Goal: Information Seeking & Learning: Learn about a topic

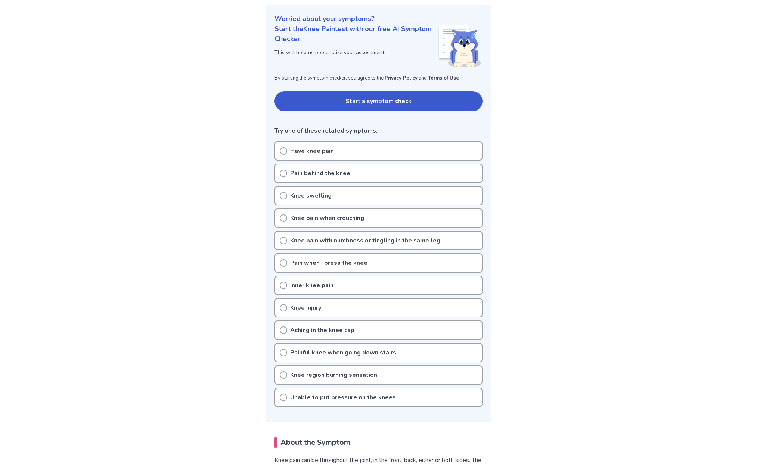
scroll to position [112, 0]
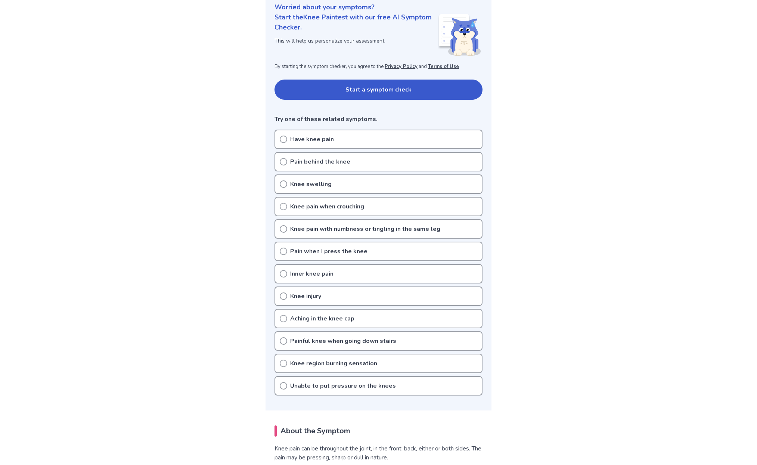
click at [393, 80] on button "Start a symptom check" at bounding box center [379, 90] width 208 height 20
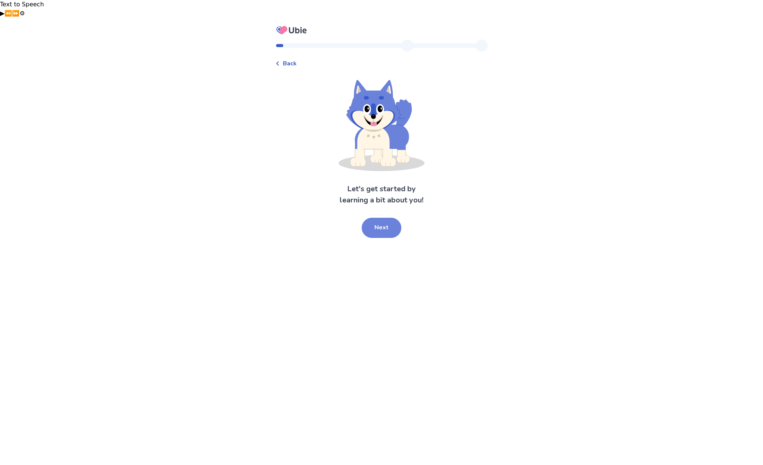
click at [373, 218] on button "Next" at bounding box center [382, 228] width 40 height 20
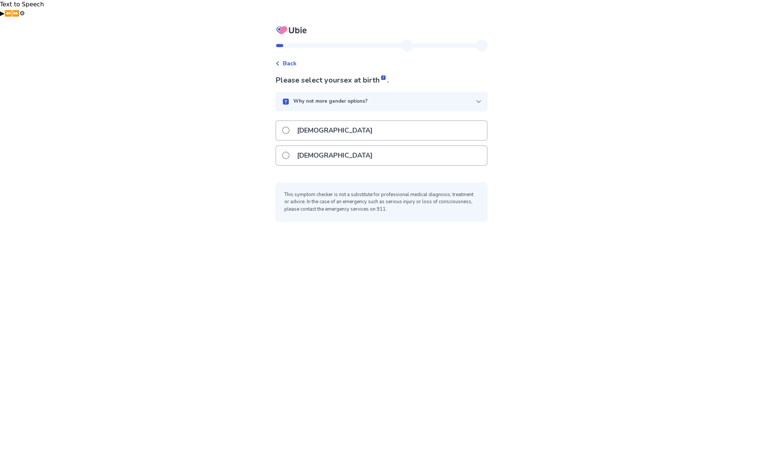
click at [289, 127] on span at bounding box center [285, 130] width 7 height 7
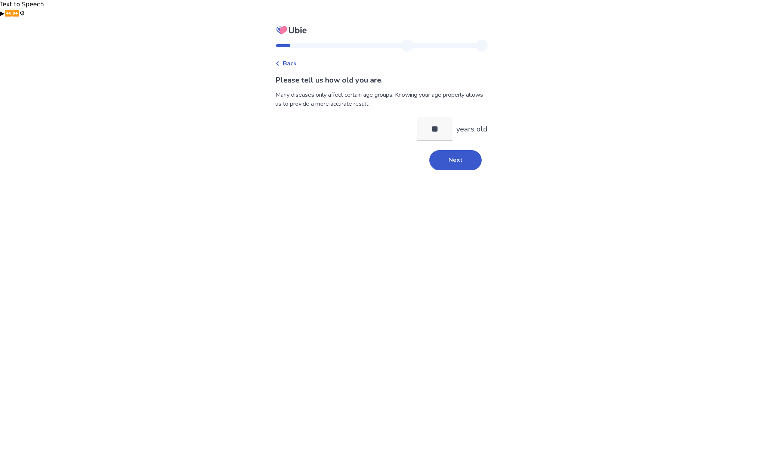
type input "**"
click at [445, 153] on div "Back Please tell us how old you are. Many diseases only affect certain age grou…" at bounding box center [381, 109] width 224 height 138
click at [453, 150] on button "Next" at bounding box center [455, 160] width 52 height 20
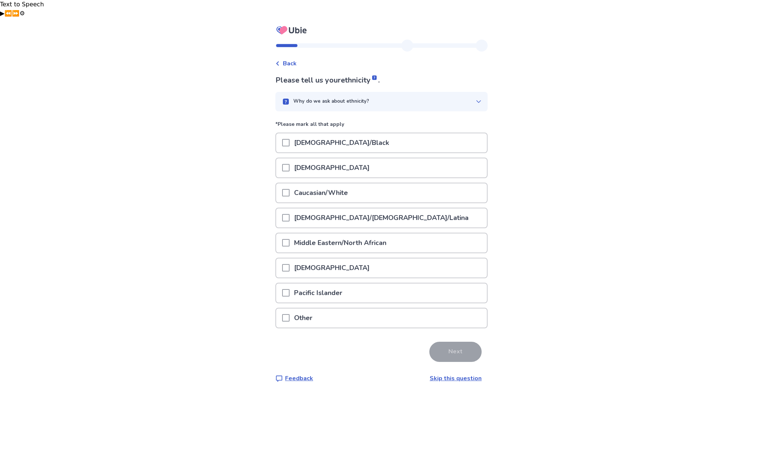
click at [289, 189] on span at bounding box center [285, 192] width 7 height 7
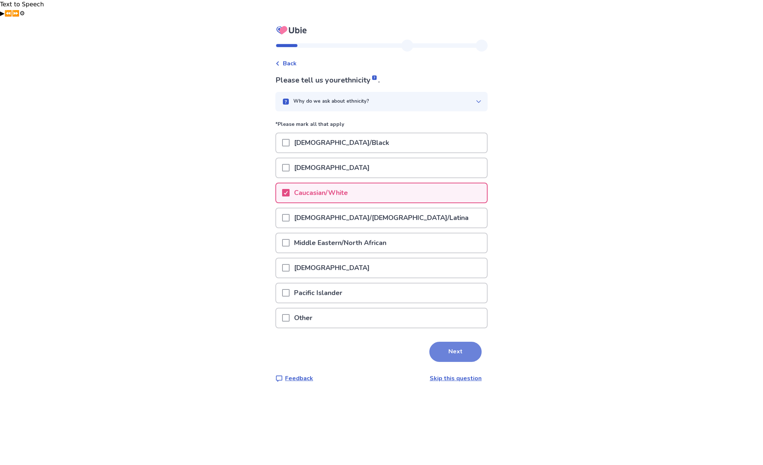
click at [433, 342] on button "Next" at bounding box center [455, 352] width 52 height 20
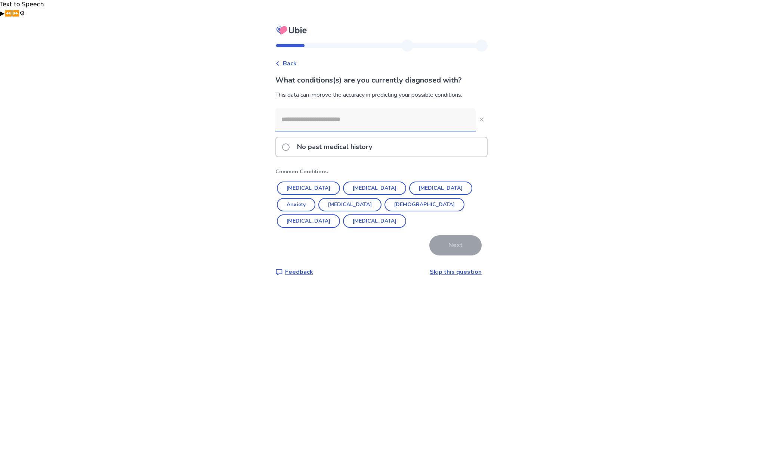
click at [331, 111] on input at bounding box center [375, 119] width 200 height 22
click at [290, 144] on span at bounding box center [285, 147] width 7 height 7
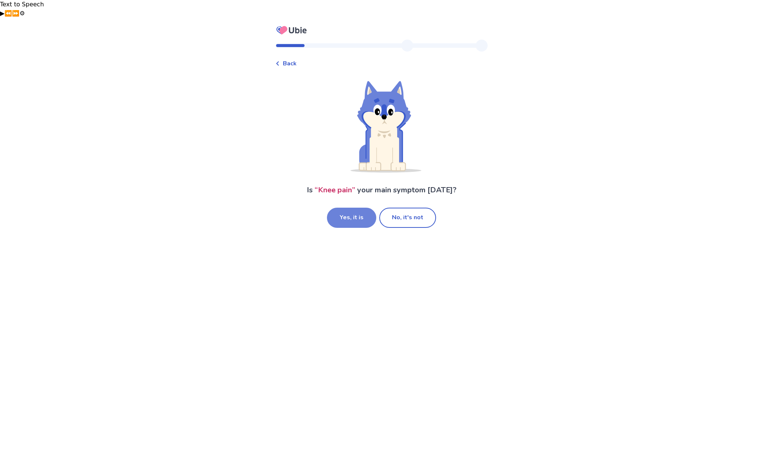
click at [334, 208] on button "Yes, it is" at bounding box center [351, 218] width 49 height 20
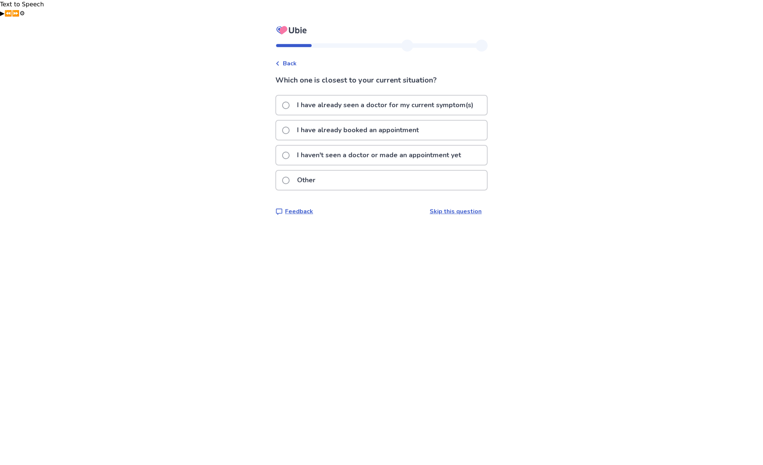
click at [328, 146] on p "I haven't seen a doctor or made an appointment yet" at bounding box center [379, 155] width 173 height 19
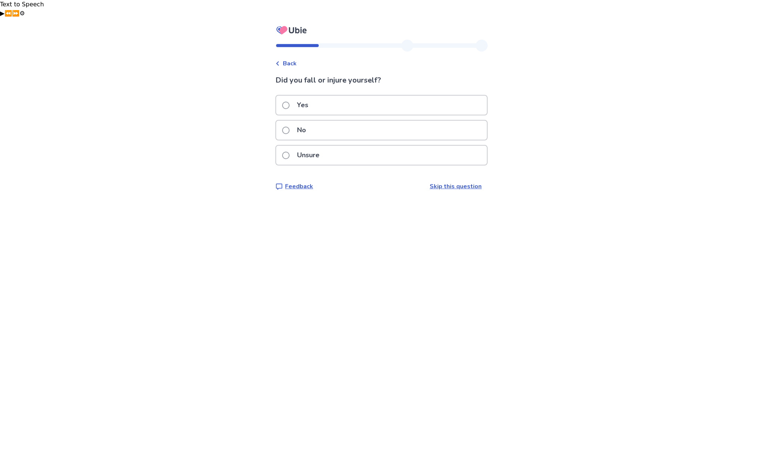
click at [303, 121] on p "No" at bounding box center [302, 130] width 18 height 19
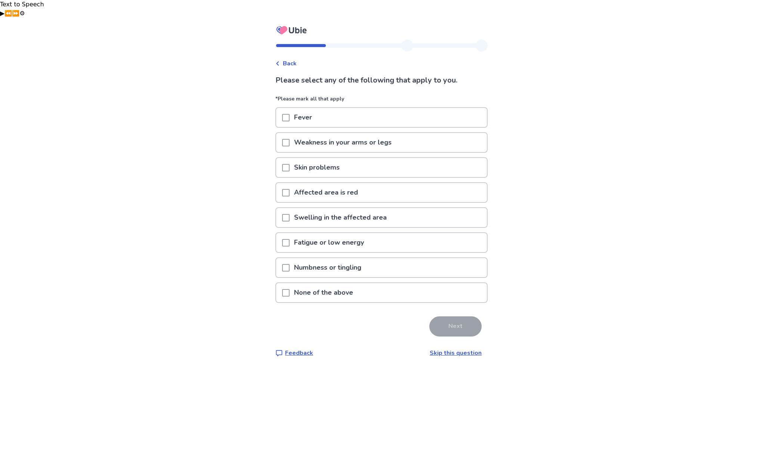
click at [309, 283] on p "None of the above" at bounding box center [324, 292] width 68 height 19
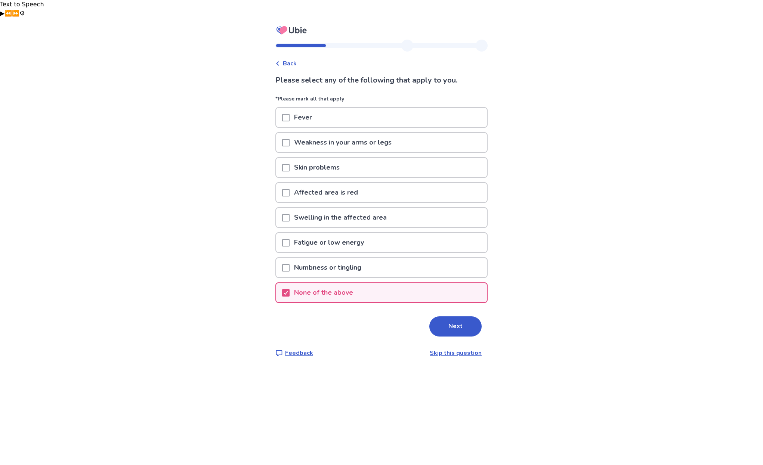
click at [452, 317] on button "Next" at bounding box center [455, 327] width 52 height 20
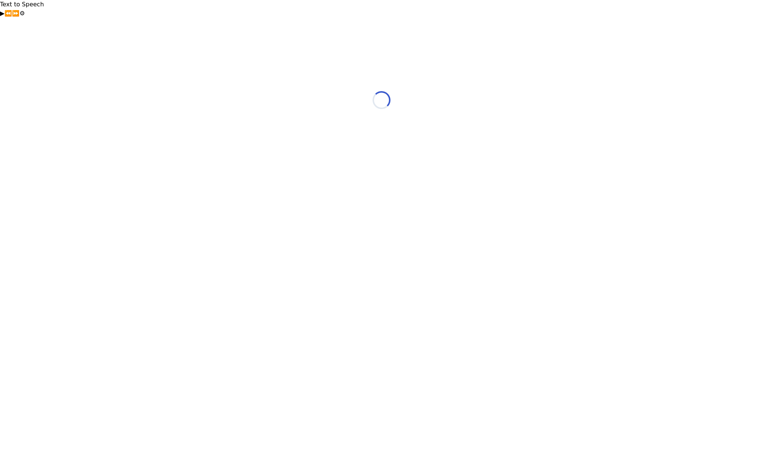
select select "*"
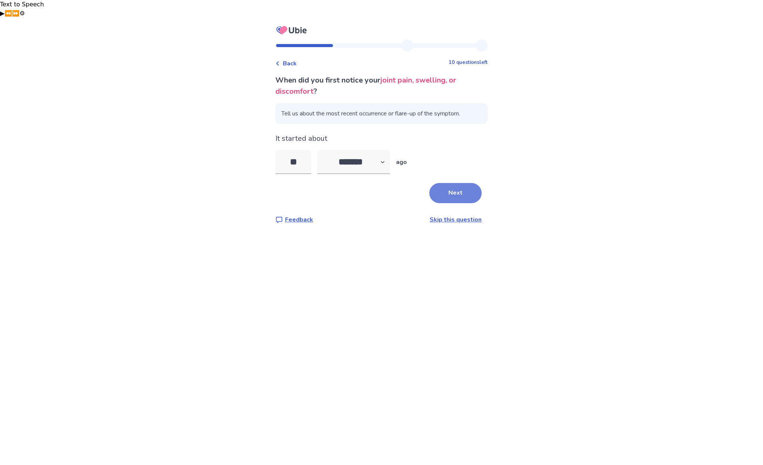
type input "**"
click at [453, 183] on button "Next" at bounding box center [455, 193] width 52 height 20
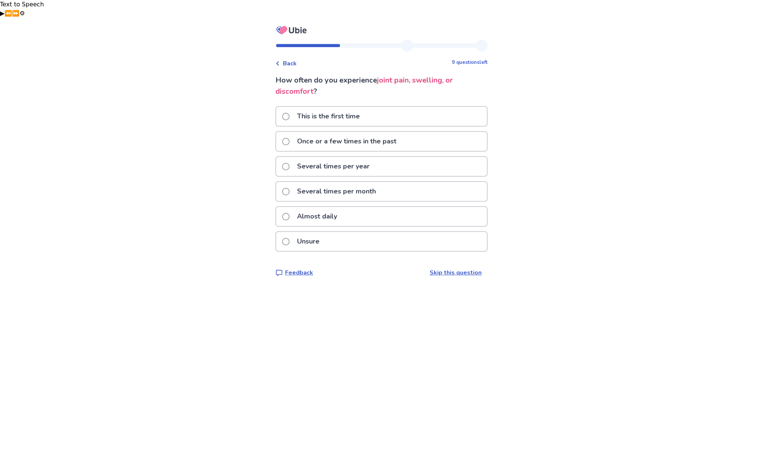
click at [290, 188] on span at bounding box center [285, 191] width 7 height 7
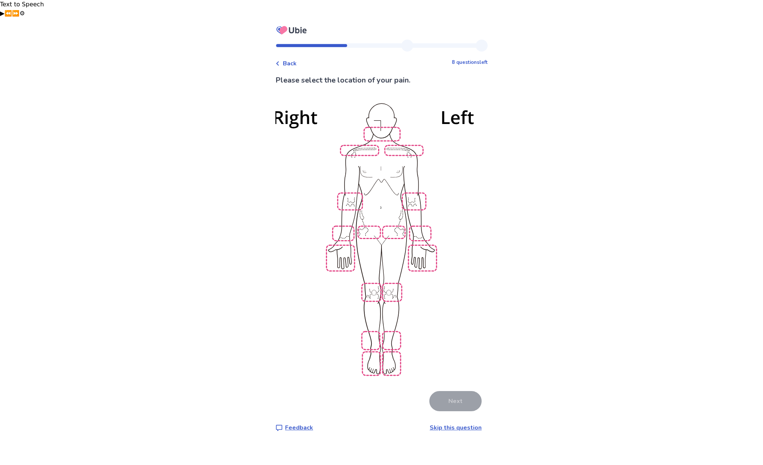
click at [395, 268] on img at bounding box center [381, 238] width 425 height 287
click at [456, 391] on button "Next" at bounding box center [455, 401] width 52 height 20
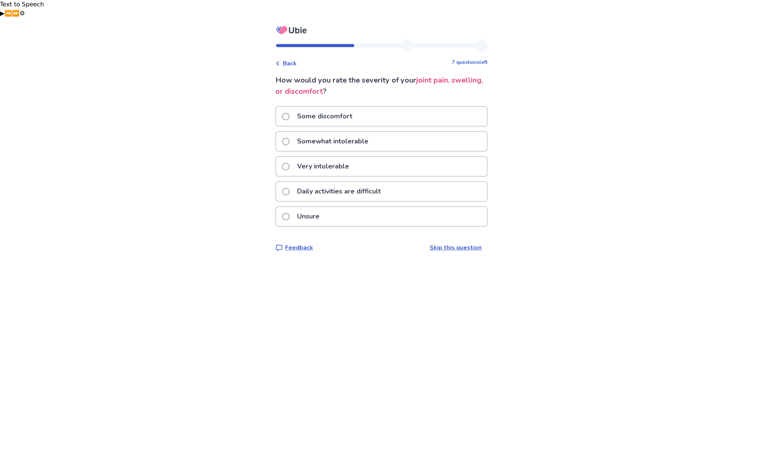
click at [290, 138] on span at bounding box center [285, 141] width 7 height 7
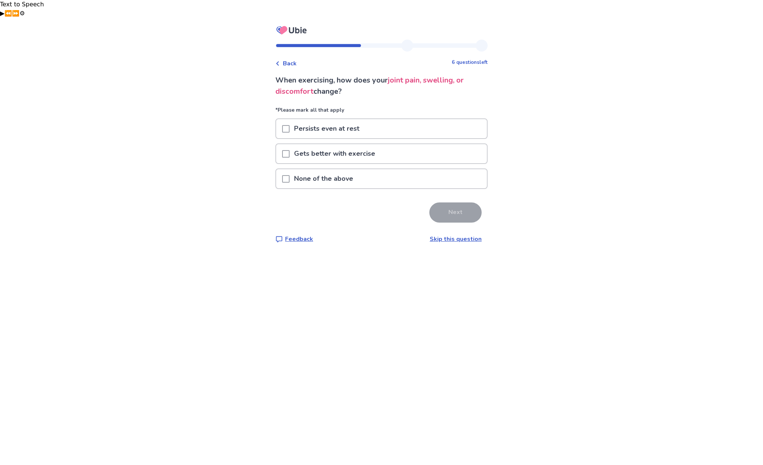
drag, startPoint x: 291, startPoint y: 161, endPoint x: 308, endPoint y: 167, distance: 18.0
click at [290, 175] on span at bounding box center [285, 178] width 7 height 7
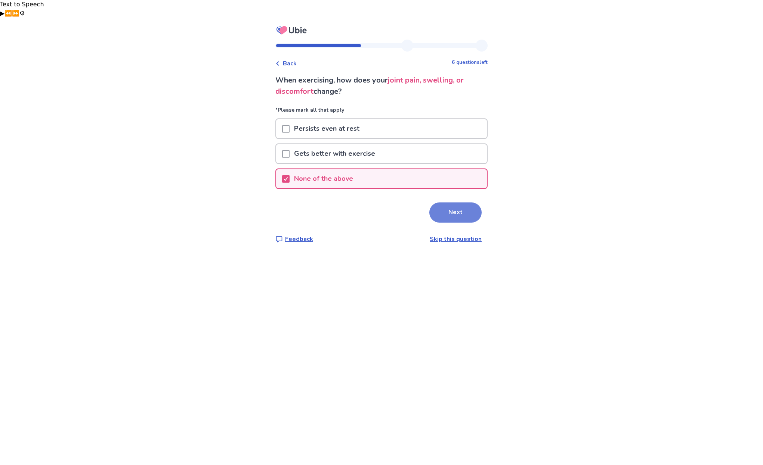
click at [447, 203] on button "Next" at bounding box center [455, 213] width 52 height 20
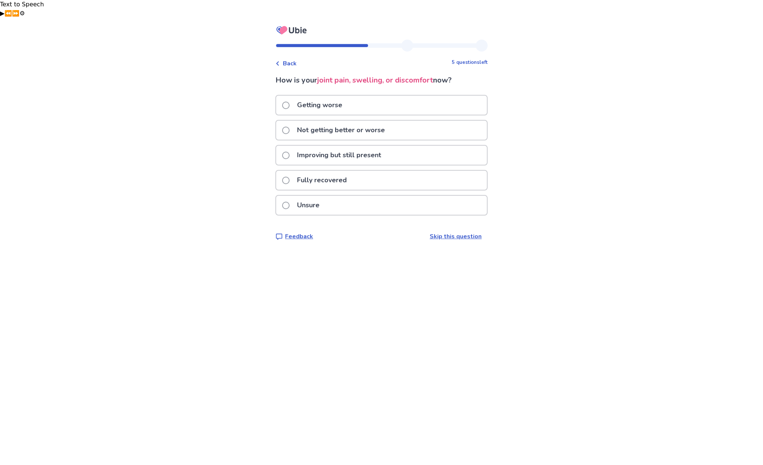
click at [343, 121] on p "Not getting better or worse" at bounding box center [341, 130] width 97 height 19
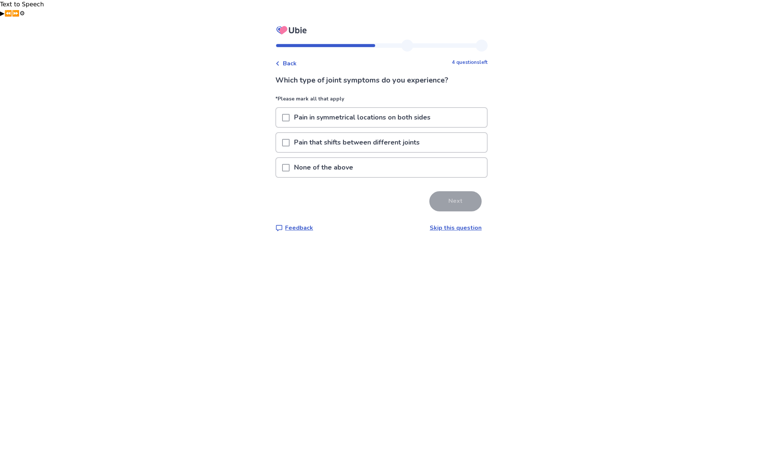
click at [287, 164] on span at bounding box center [285, 167] width 7 height 7
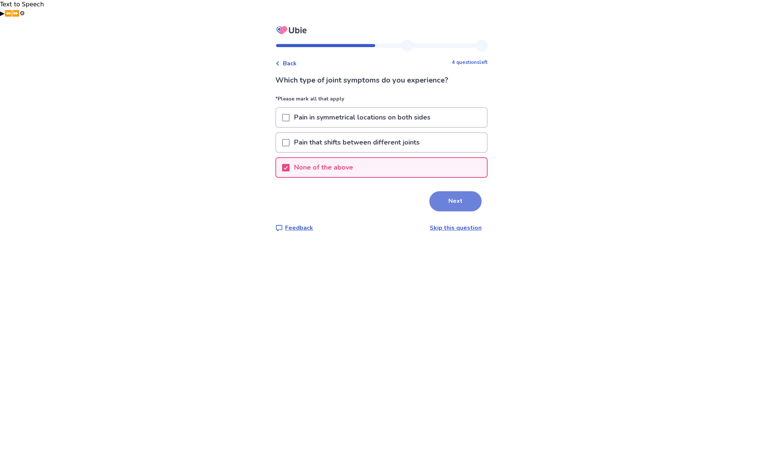
click at [462, 191] on button "Next" at bounding box center [455, 201] width 52 height 20
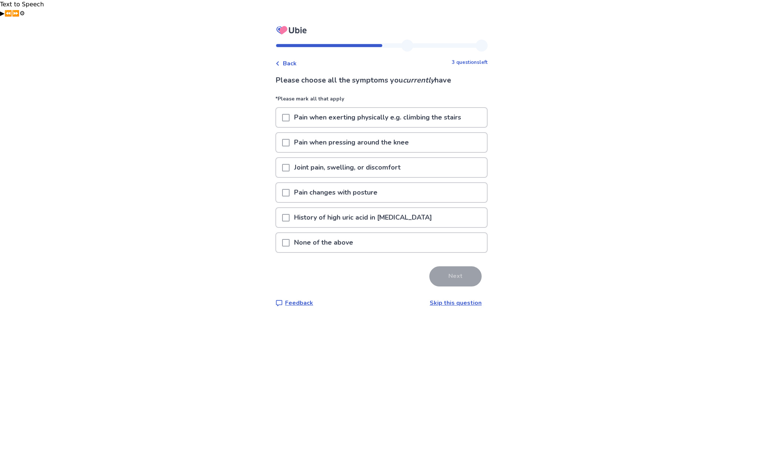
click at [288, 114] on span at bounding box center [285, 117] width 7 height 7
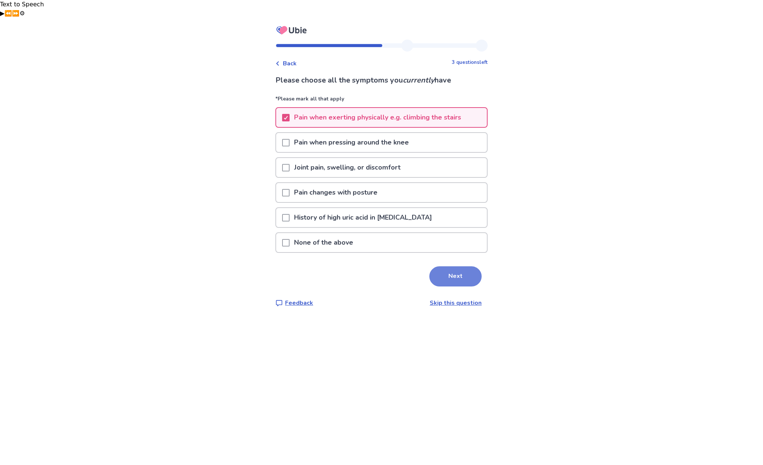
click at [455, 266] on button "Next" at bounding box center [455, 276] width 52 height 20
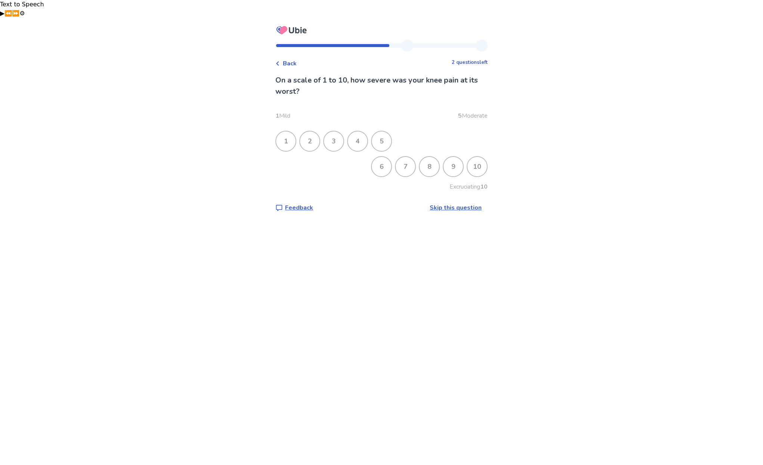
click at [399, 157] on div "7" at bounding box center [405, 166] width 19 height 19
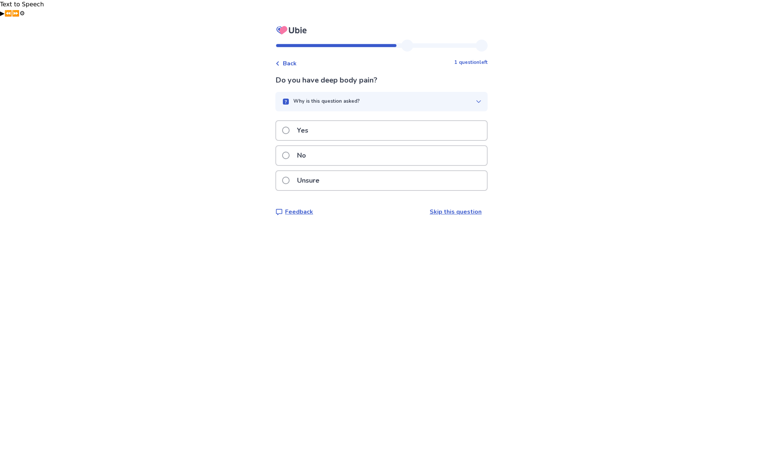
click at [296, 171] on label "Unsure" at bounding box center [303, 180] width 42 height 19
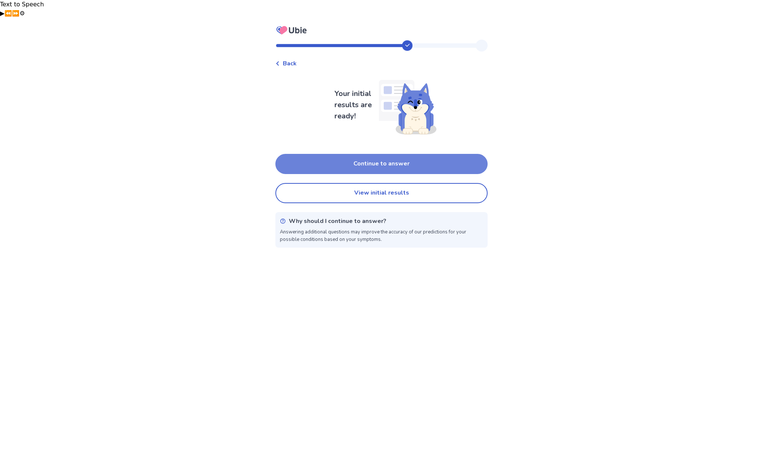
click at [381, 154] on button "Continue to answer" at bounding box center [381, 164] width 212 height 20
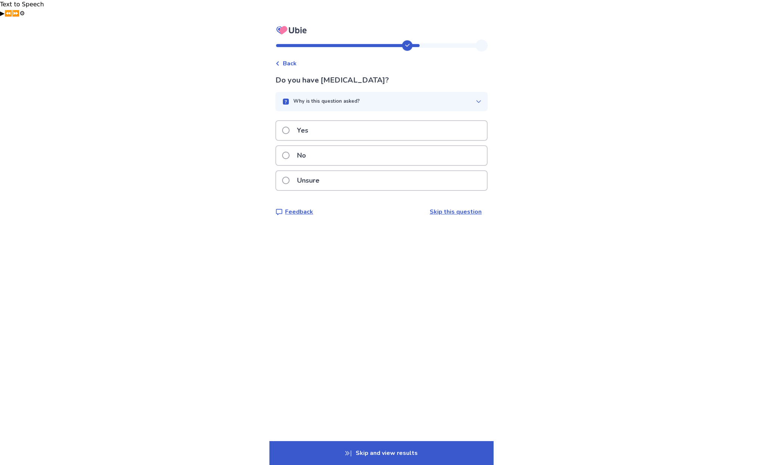
click at [290, 152] on span at bounding box center [285, 155] width 7 height 7
click at [289, 152] on span at bounding box center [285, 155] width 7 height 7
click at [290, 152] on span at bounding box center [285, 155] width 7 height 7
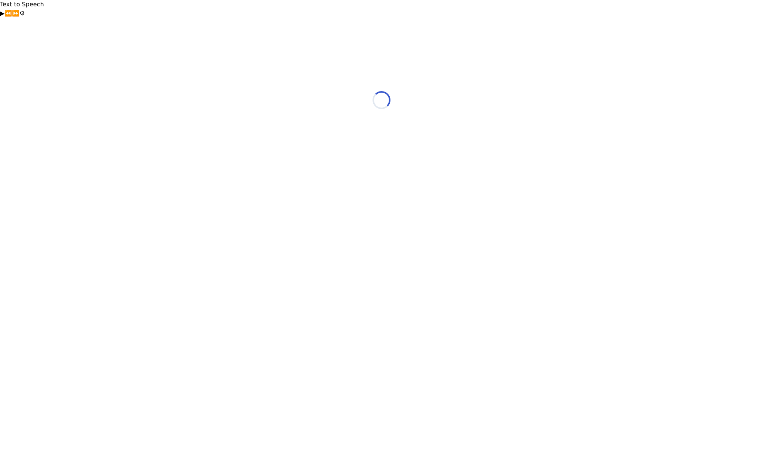
select select "*"
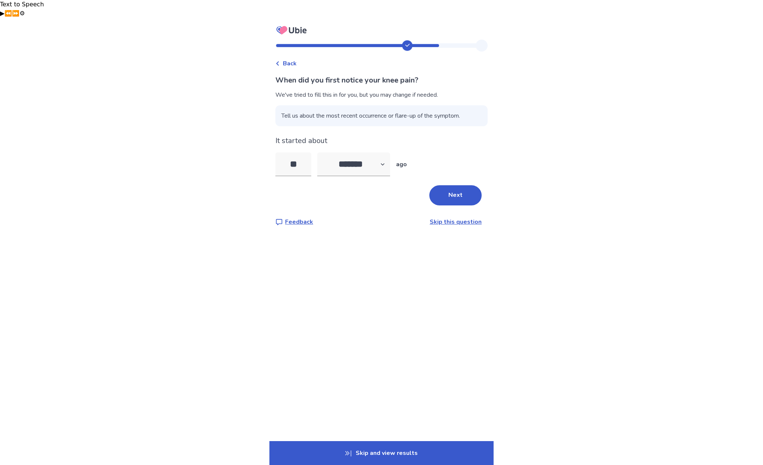
drag, startPoint x: 456, startPoint y: 179, endPoint x: 465, endPoint y: 179, distance: 9.3
click at [456, 185] on button "Next" at bounding box center [455, 195] width 52 height 20
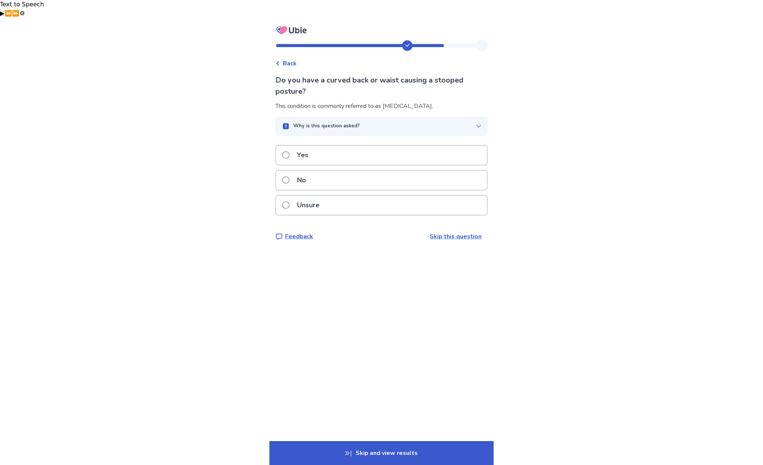
click at [286, 171] on div "No" at bounding box center [381, 180] width 211 height 19
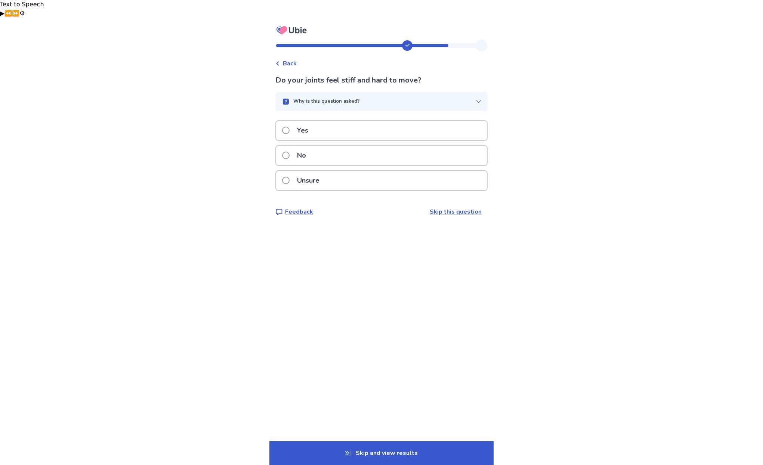
click at [396, 146] on div "No" at bounding box center [381, 155] width 211 height 19
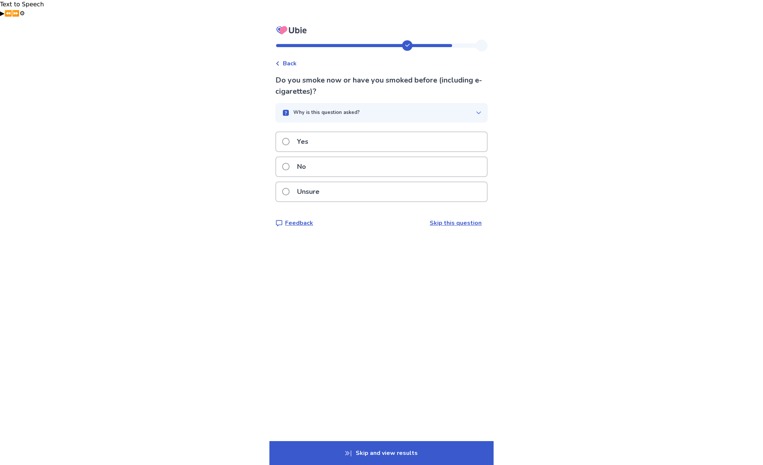
click at [290, 138] on span at bounding box center [285, 141] width 7 height 7
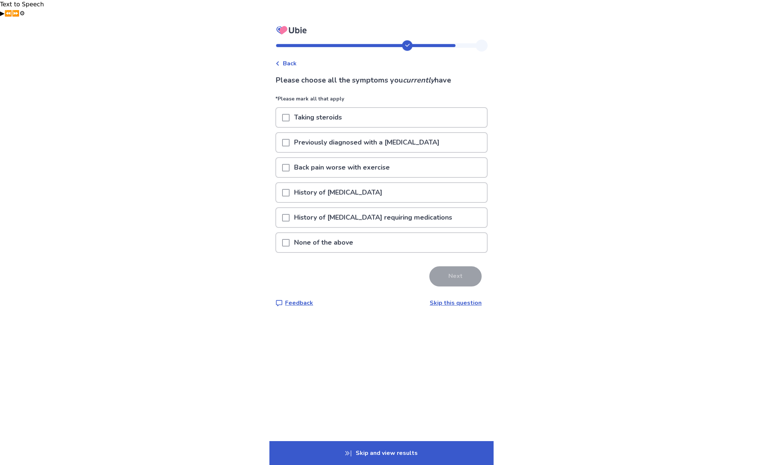
click at [322, 233] on p "None of the above" at bounding box center [324, 242] width 68 height 19
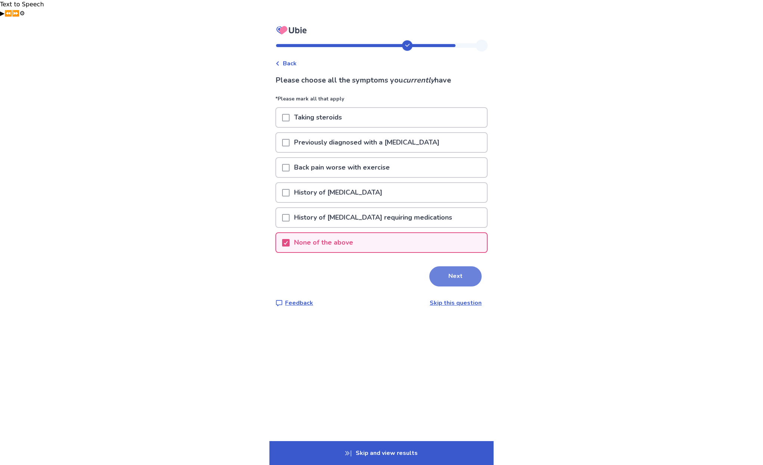
click at [461, 266] on button "Next" at bounding box center [455, 276] width 52 height 20
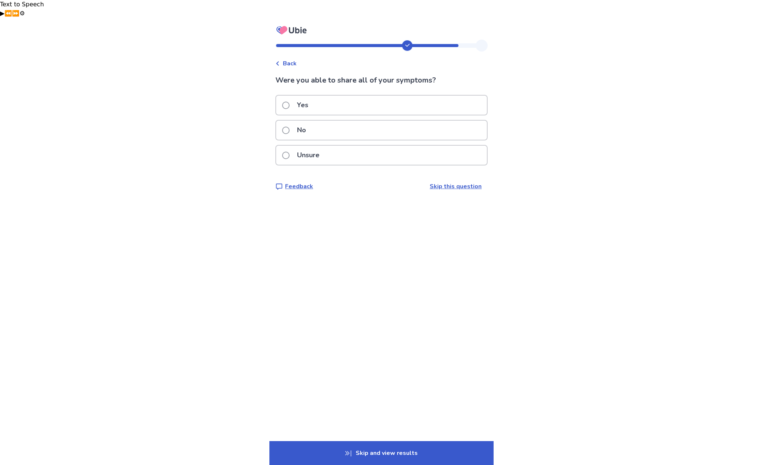
click at [290, 127] on span at bounding box center [285, 130] width 7 height 7
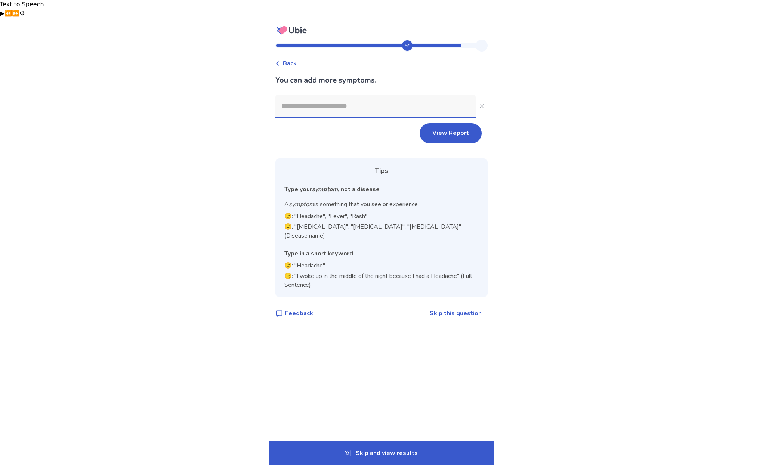
click at [309, 95] on input at bounding box center [375, 106] width 200 height 22
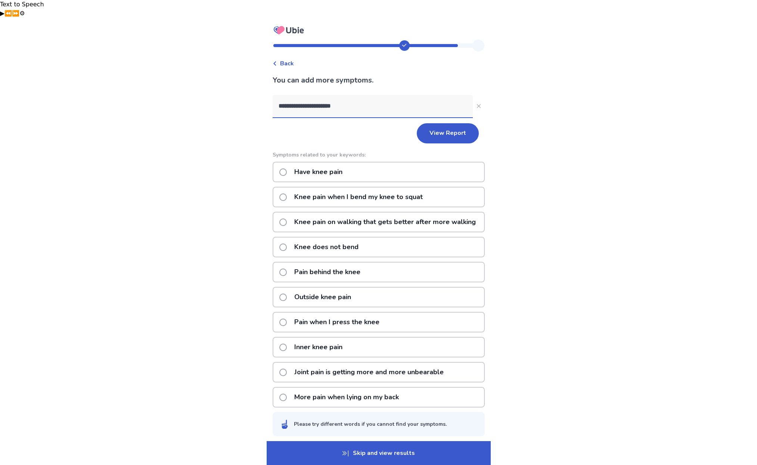
type input "**********"
click at [287, 169] on span at bounding box center [283, 172] width 7 height 7
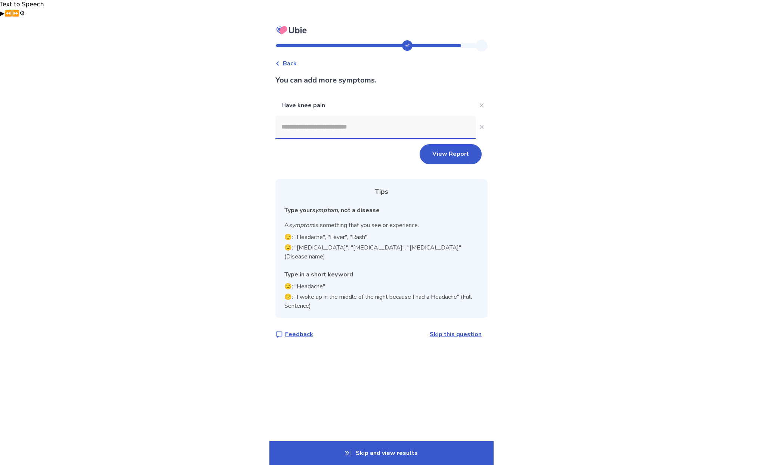
click at [305, 116] on input at bounding box center [375, 127] width 200 height 22
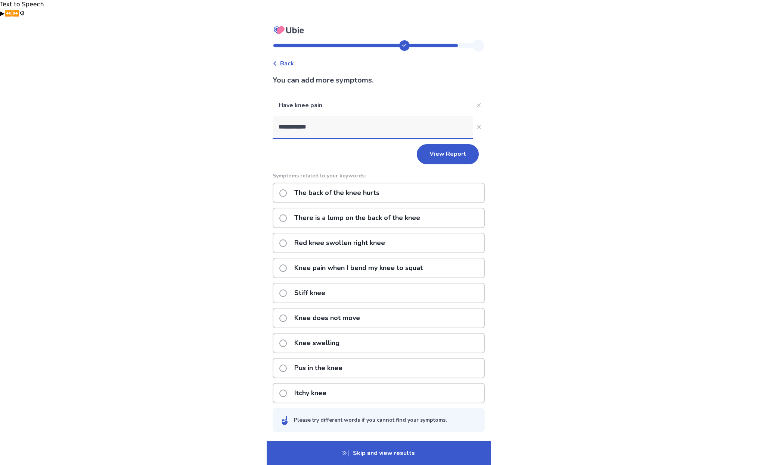
type input "**********"
click at [284, 189] on span at bounding box center [283, 192] width 7 height 7
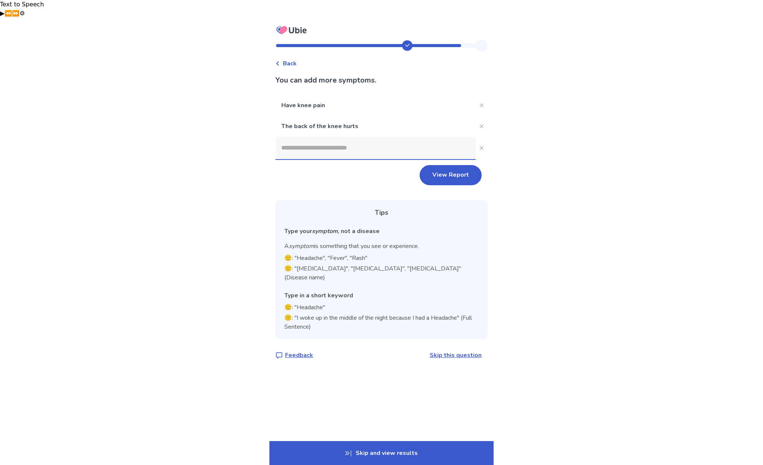
drag, startPoint x: 453, startPoint y: 156, endPoint x: 467, endPoint y: 181, distance: 28.8
click at [452, 165] on button "View Report" at bounding box center [451, 175] width 62 height 20
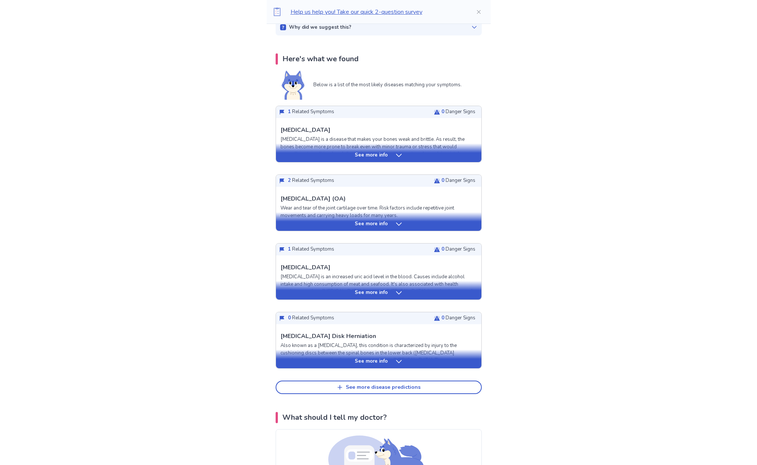
scroll to position [149, 0]
